Goal: Check status: Check status

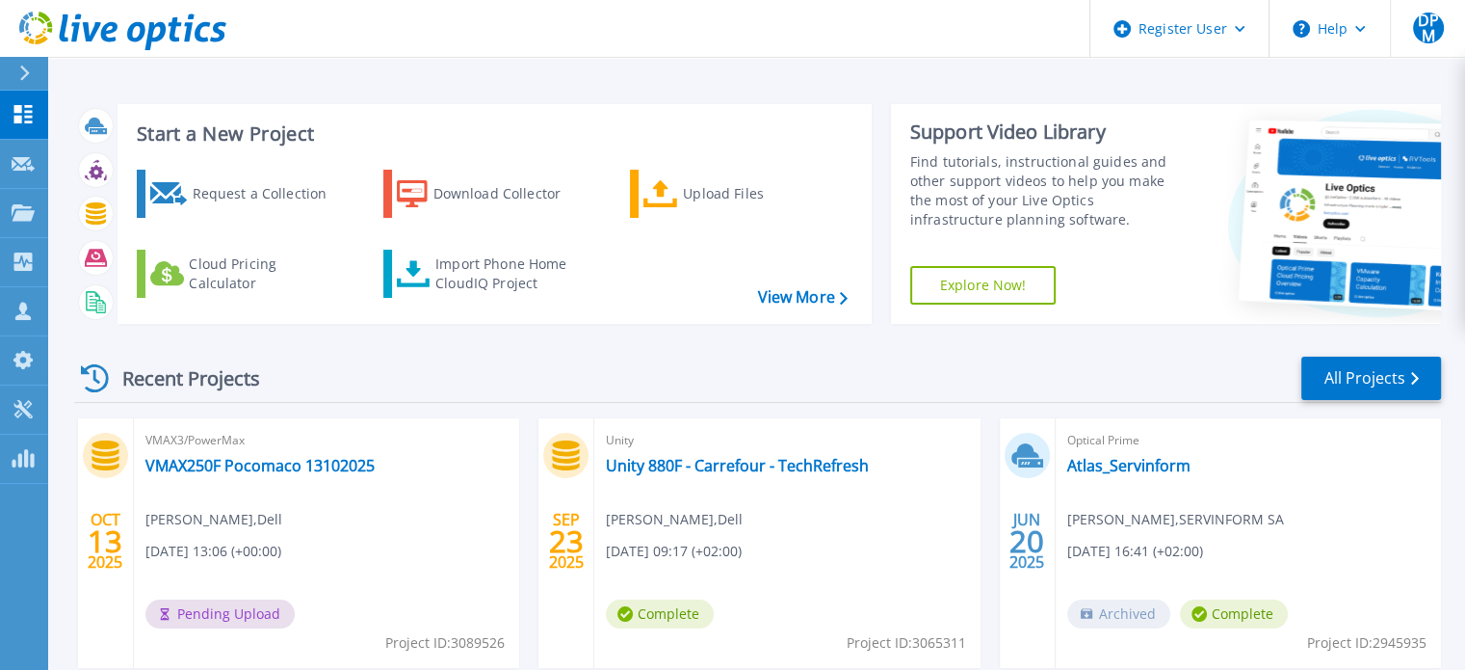
click at [420, 355] on div "Recent Projects All Projects" at bounding box center [757, 379] width 1367 height 48
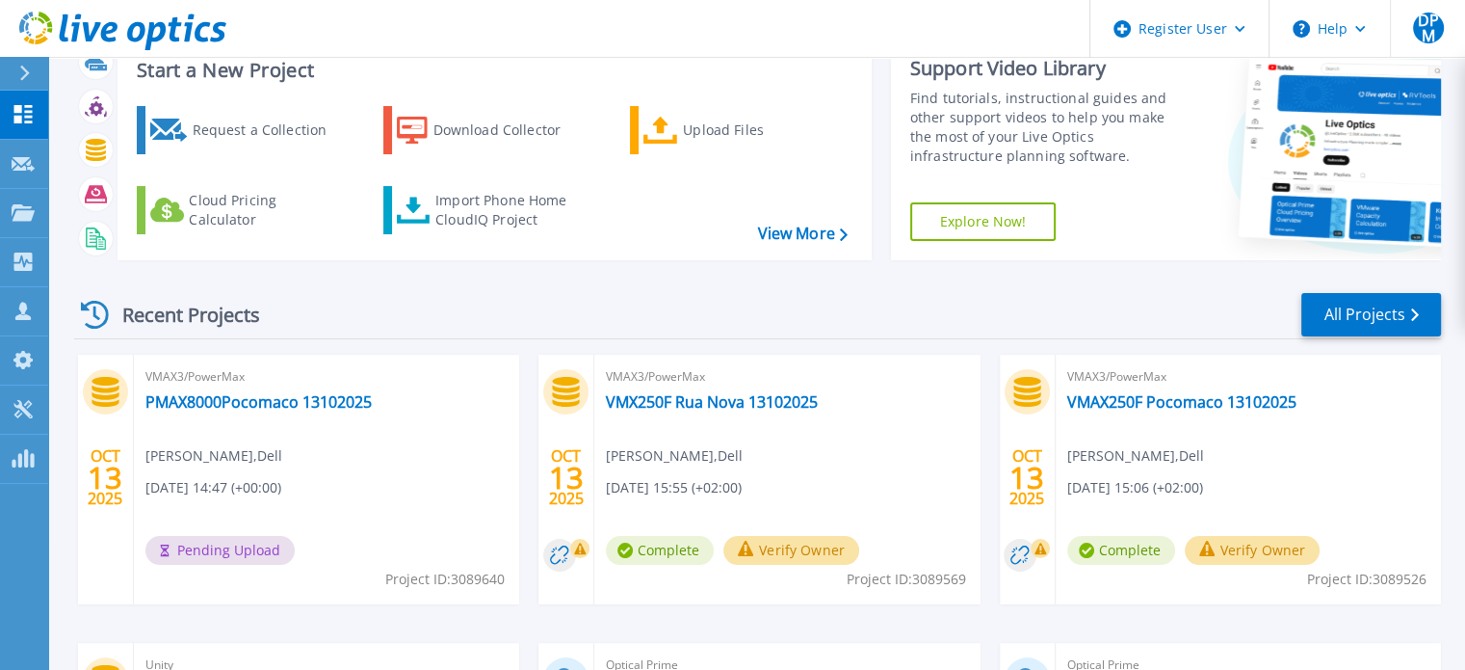
scroll to position [96, 0]
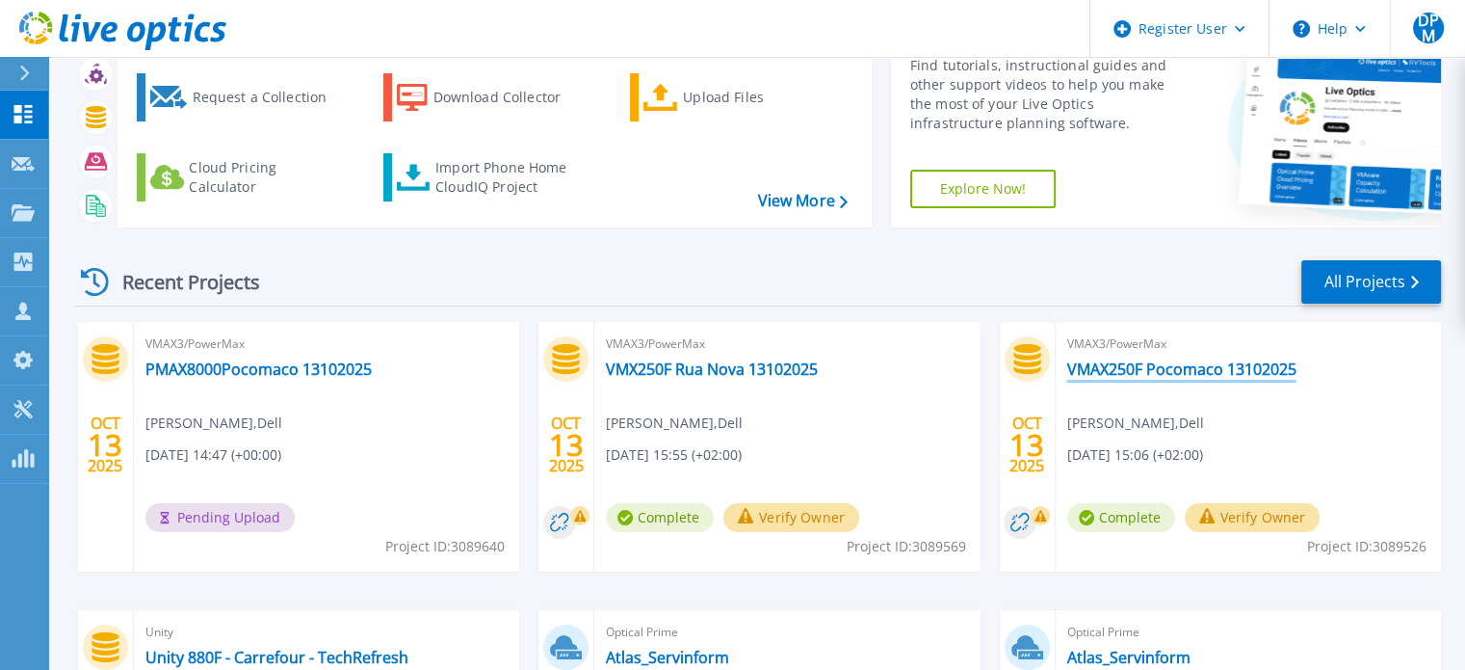
click at [1174, 363] on link "VMAX250F Pocomaco 13102025" at bounding box center [1181, 368] width 229 height 19
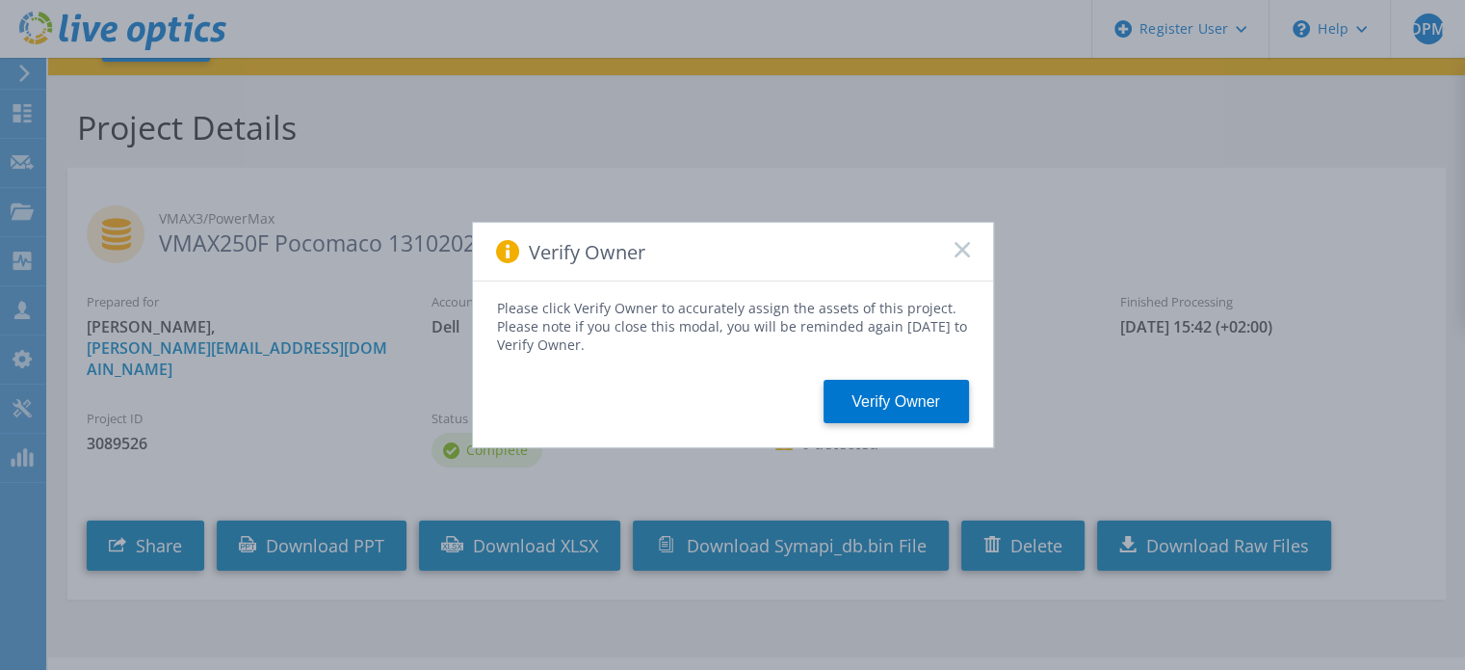
scroll to position [68, 0]
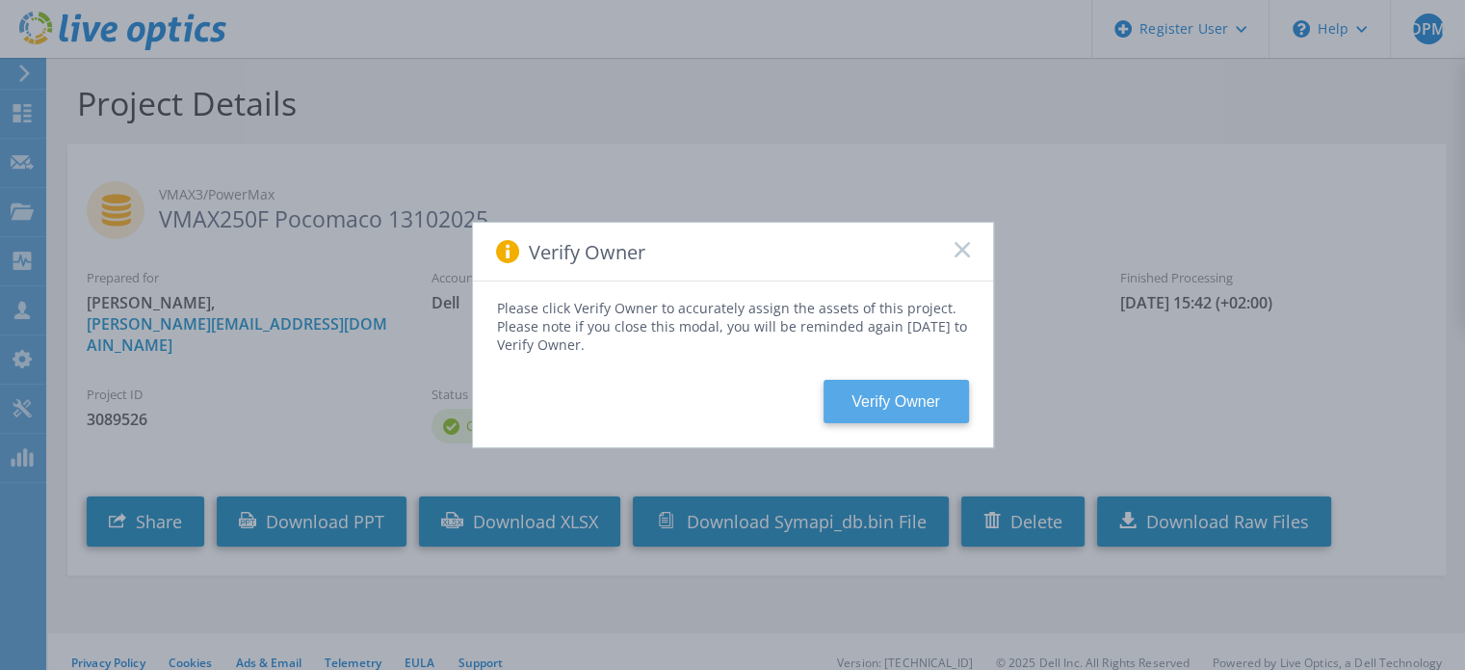
click at [867, 389] on button "Verify Owner" at bounding box center [896, 401] width 145 height 43
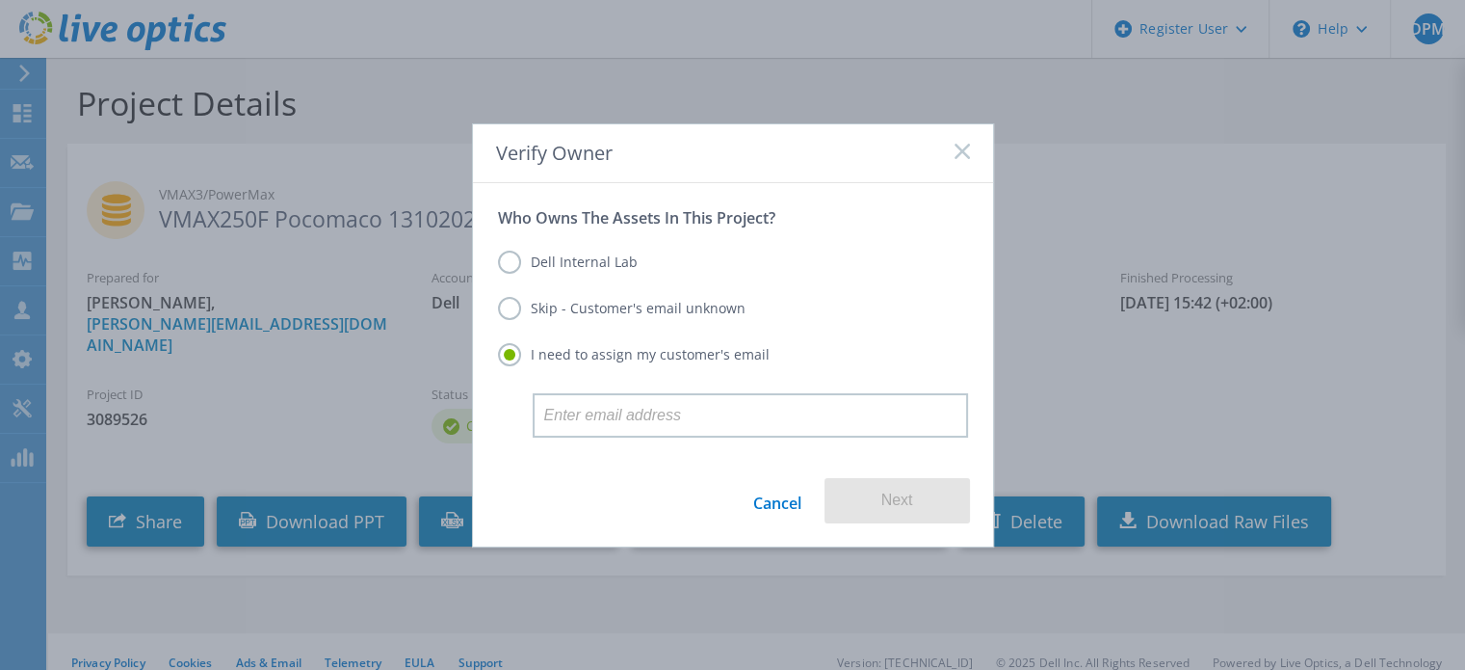
click at [512, 315] on label "Skip - Customer's email unknown" at bounding box center [622, 308] width 248 height 23
click at [0, 0] on input "Skip - Customer's email unknown" at bounding box center [0, 0] width 0 height 0
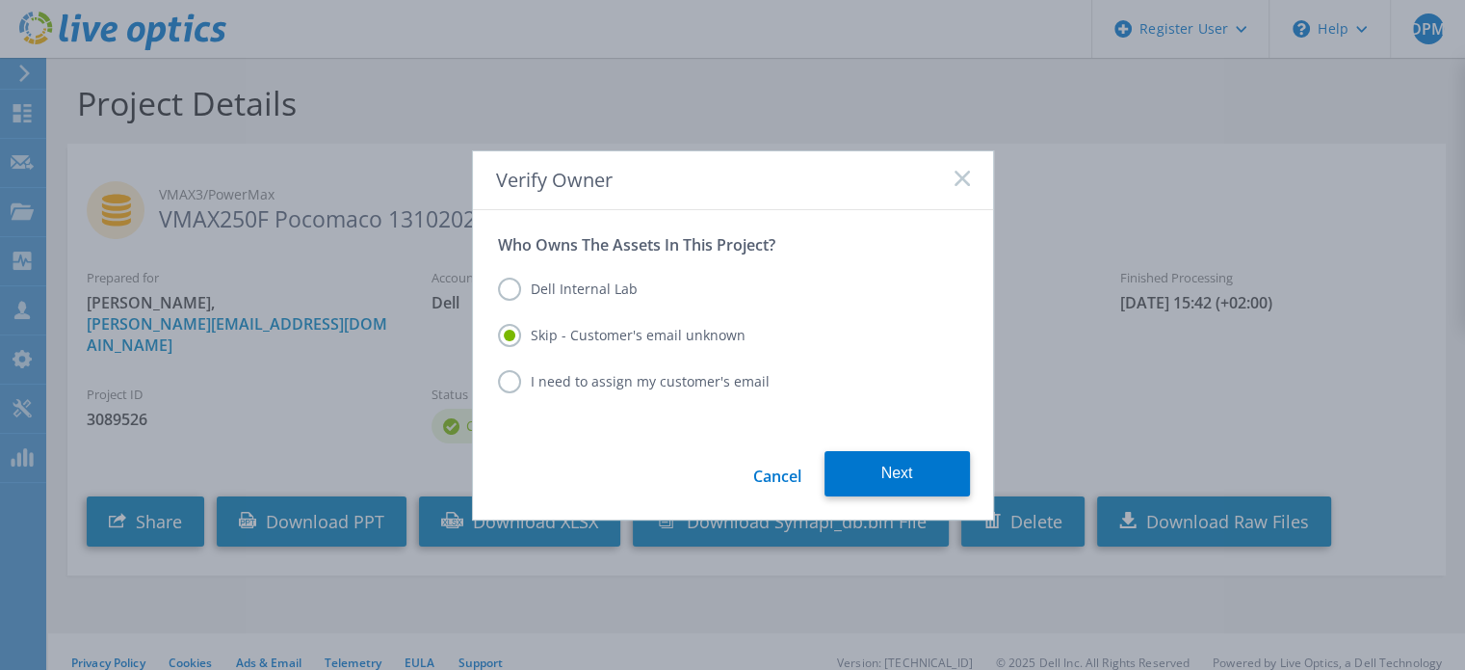
click at [514, 303] on div "Dell Internal Lab" at bounding box center [733, 290] width 470 height 27
click at [509, 289] on label "Dell Internal Lab" at bounding box center [568, 288] width 140 height 23
click at [0, 0] on input "Dell Internal Lab" at bounding box center [0, 0] width 0 height 0
click at [511, 344] on label "Skip - Customer's email unknown" at bounding box center [622, 335] width 248 height 23
click at [0, 0] on input "Skip - Customer's email unknown" at bounding box center [0, 0] width 0 height 0
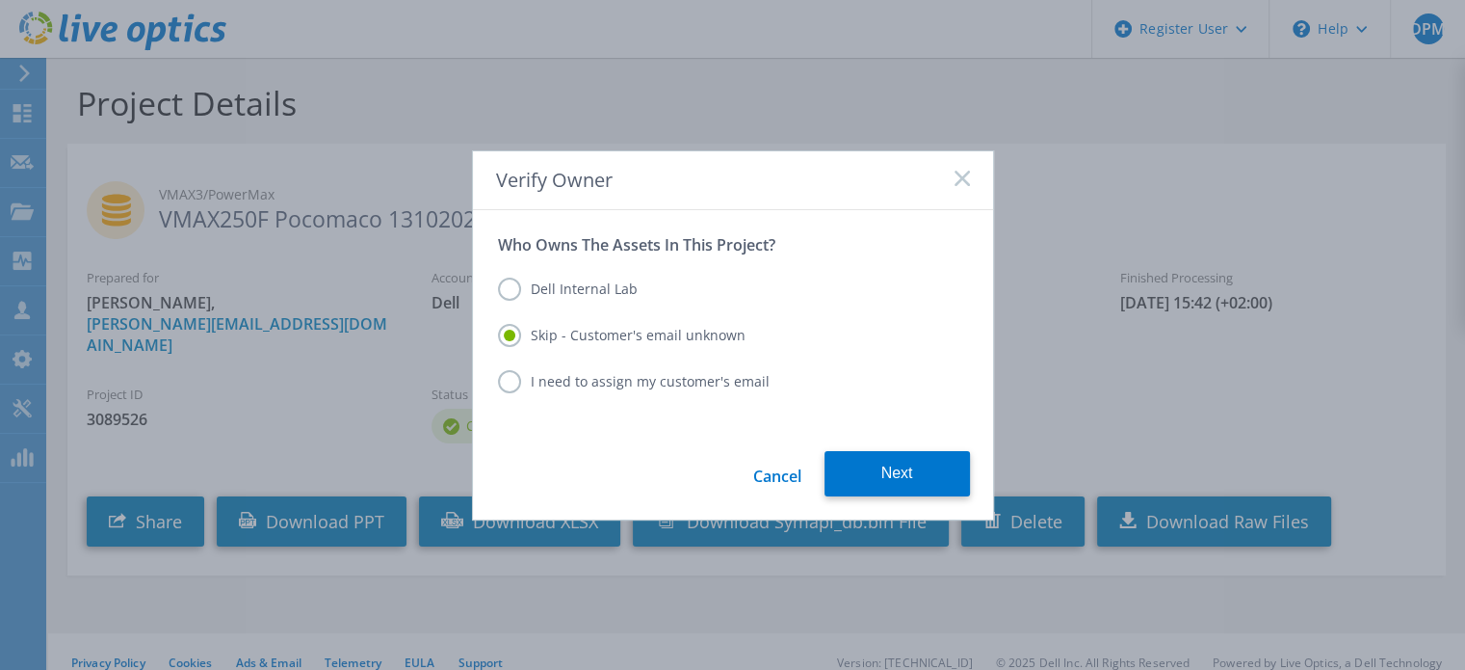
click at [509, 285] on label "Dell Internal Lab" at bounding box center [568, 288] width 140 height 23
click at [0, 0] on input "Dell Internal Lab" at bounding box center [0, 0] width 0 height 0
click at [524, 333] on label "Skip - Customer's email unknown" at bounding box center [622, 335] width 248 height 23
click at [0, 0] on input "Skip - Customer's email unknown" at bounding box center [0, 0] width 0 height 0
click at [895, 475] on button "Next" at bounding box center [897, 473] width 145 height 45
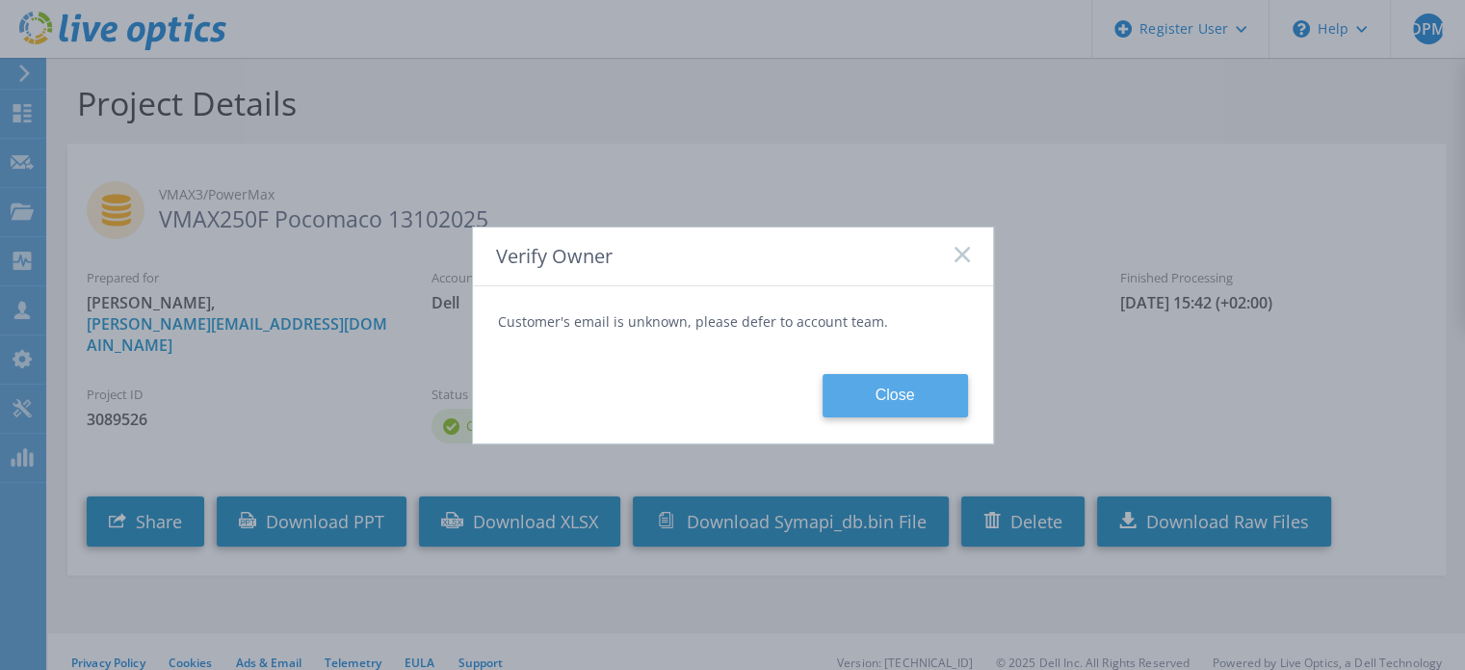
click at [902, 396] on button "Close" at bounding box center [895, 395] width 145 height 43
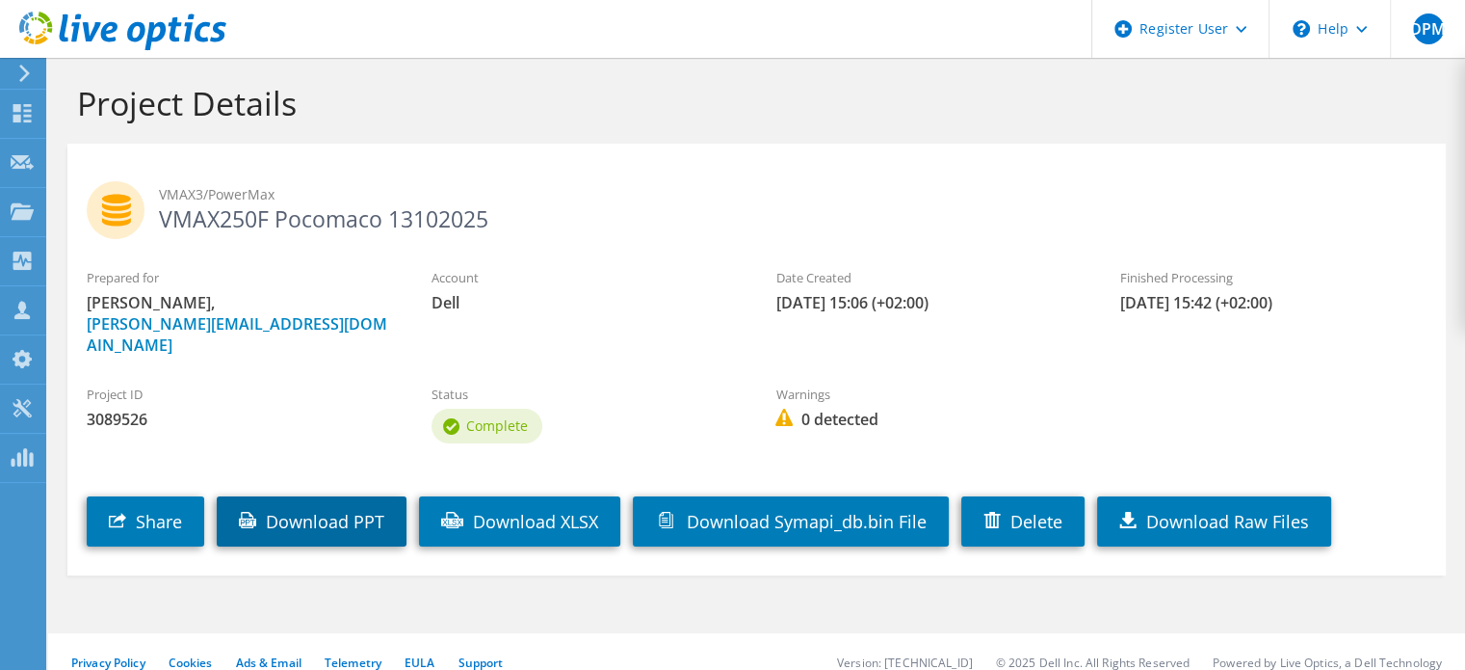
click at [315, 496] on link "Download PPT" at bounding box center [312, 521] width 190 height 50
click at [1041, 100] on h1 "Project Details" at bounding box center [752, 103] width 1350 height 40
